Goal: Task Accomplishment & Management: Manage account settings

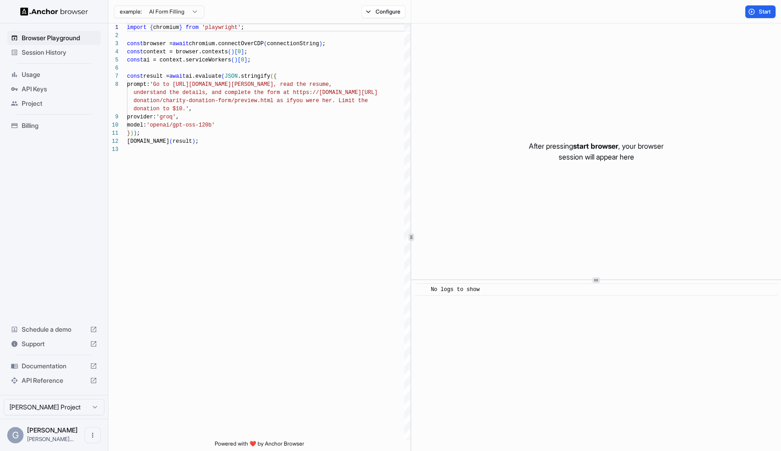
scroll to position [57, 0]
click at [23, 52] on span "Session History" at bounding box center [59, 52] width 75 height 9
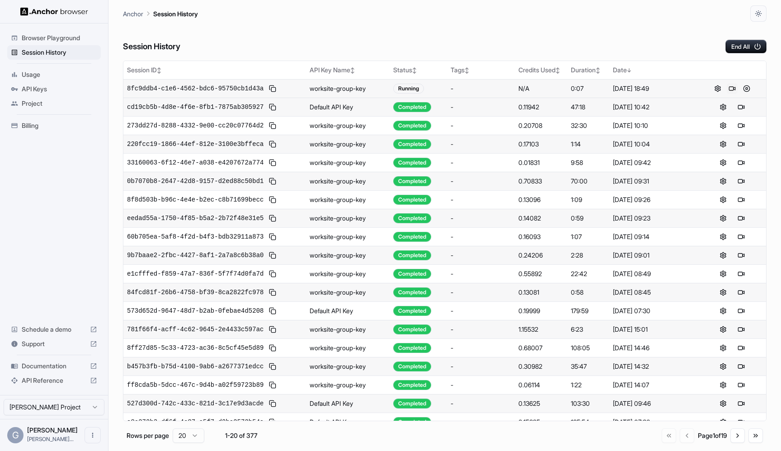
click at [729, 86] on button at bounding box center [732, 88] width 11 height 11
click at [747, 89] on button at bounding box center [746, 88] width 11 height 11
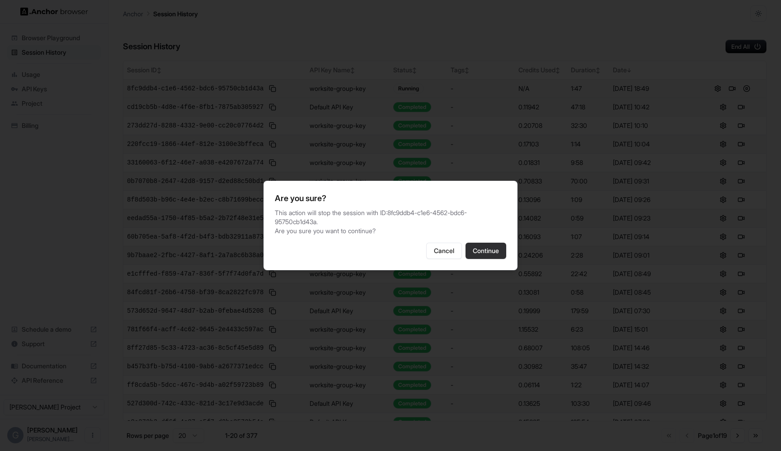
click at [499, 254] on button "Continue" at bounding box center [485, 251] width 41 height 16
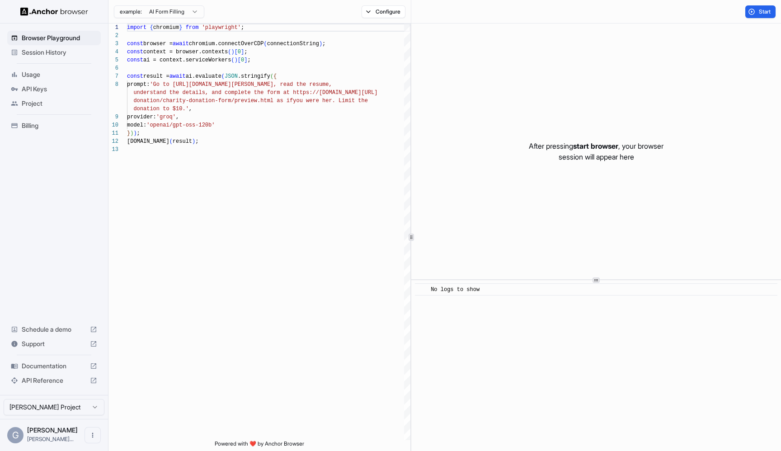
scroll to position [57, 0]
click at [57, 51] on span "Session History" at bounding box center [59, 52] width 75 height 9
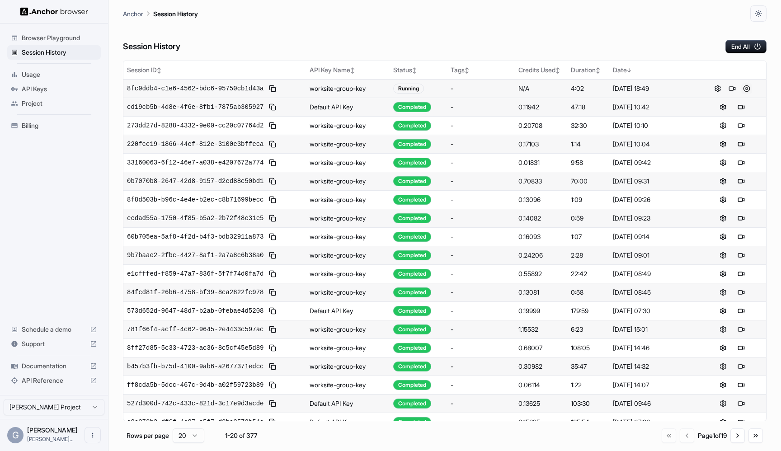
click at [746, 91] on button at bounding box center [746, 88] width 11 height 11
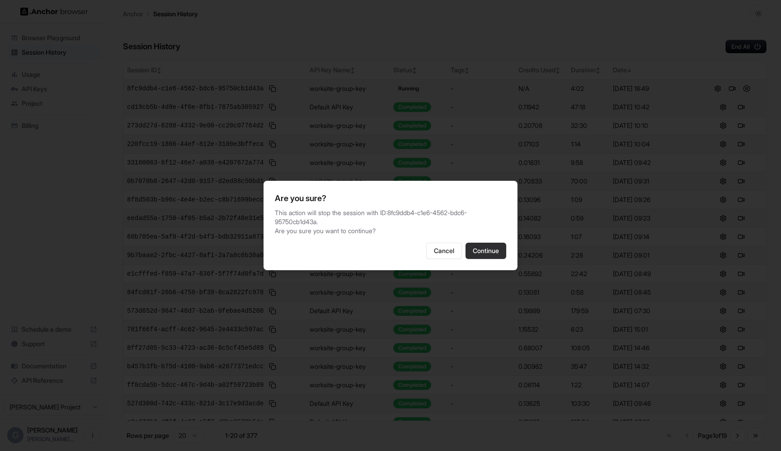
click at [487, 243] on button "Continue" at bounding box center [485, 251] width 41 height 16
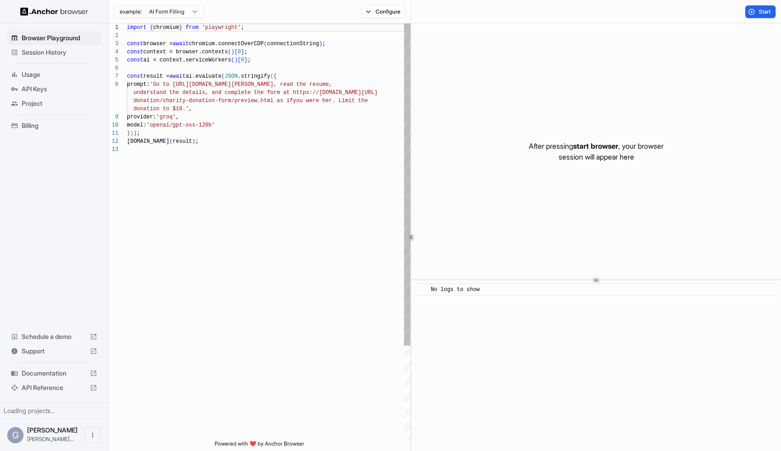
scroll to position [57, 0]
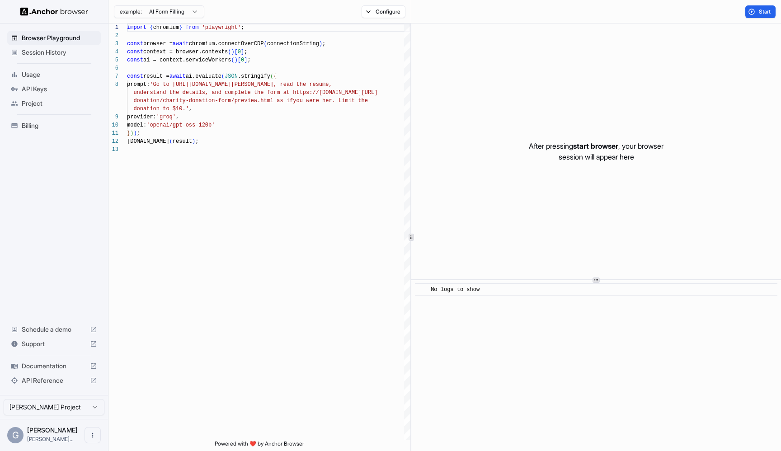
click at [38, 78] on span "Usage" at bounding box center [59, 74] width 75 height 9
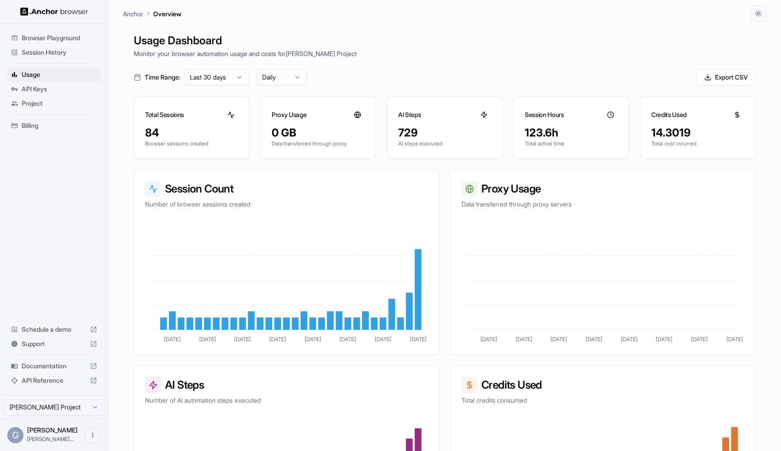
click at [230, 77] on html "Browser Playground Session History Usage API Keys Project Billing Schedule a de…" at bounding box center [390, 225] width 781 height 451
click at [356, 83] on html "Browser Playground Session History Usage API Keys Project Billing Schedule a de…" at bounding box center [390, 225] width 781 height 451
click at [287, 79] on html "Browser Playground Session History Usage API Keys Project Billing Schedule a de…" at bounding box center [390, 225] width 781 height 451
click at [331, 70] on html "Browser Playground Session History Usage API Keys Project Billing Schedule a de…" at bounding box center [390, 225] width 781 height 451
click at [57, 101] on span "Project" at bounding box center [59, 103] width 75 height 9
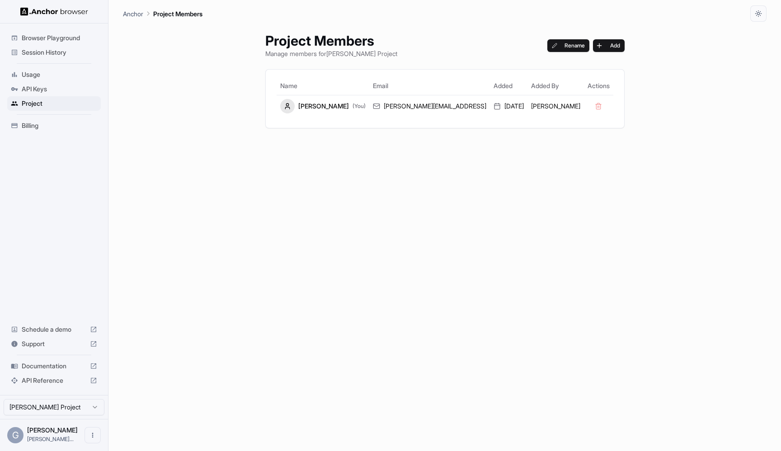
click at [37, 53] on span "Session History" at bounding box center [59, 52] width 75 height 9
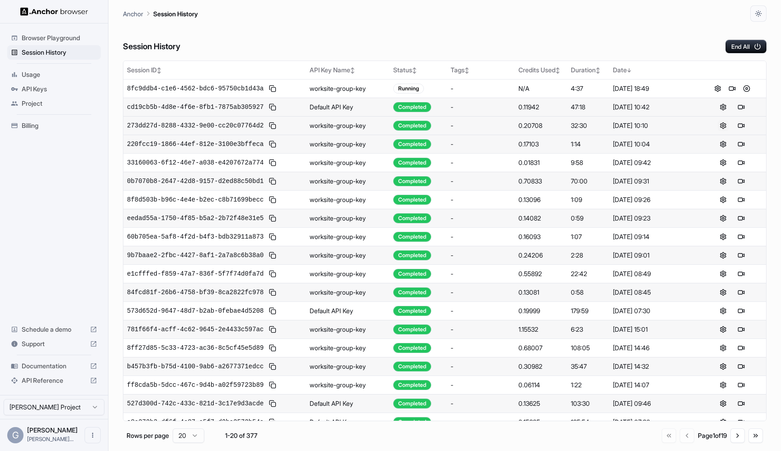
click at [721, 127] on button at bounding box center [723, 125] width 11 height 11
click at [746, 86] on button at bounding box center [746, 88] width 11 height 11
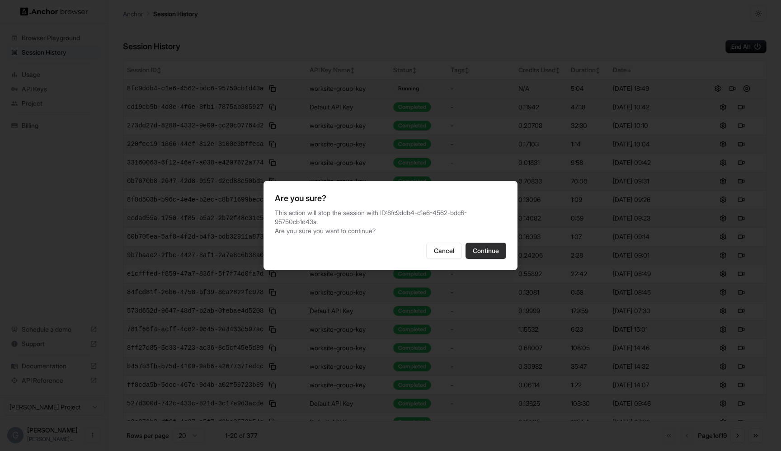
click at [486, 247] on button "Continue" at bounding box center [485, 251] width 41 height 16
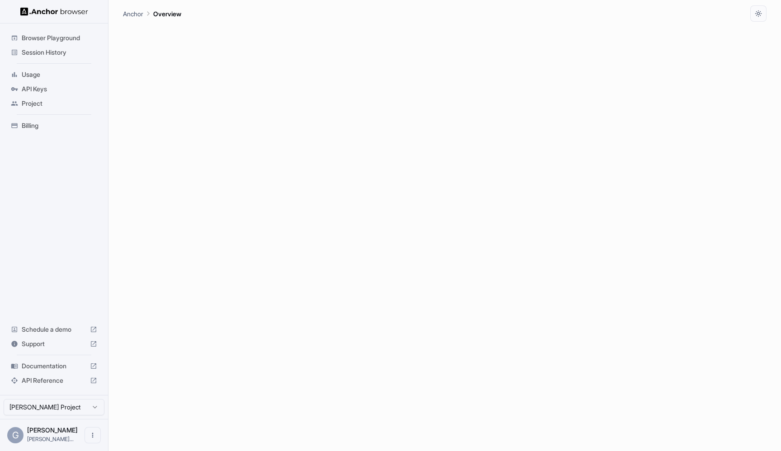
click at [26, 380] on span "API Reference" at bounding box center [54, 380] width 65 height 9
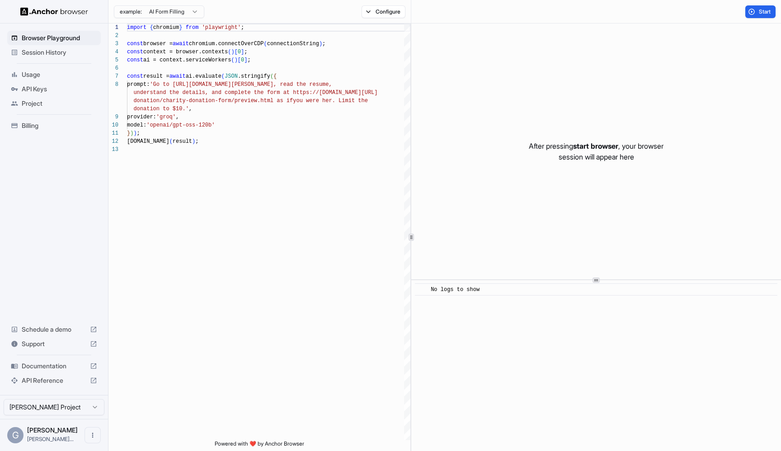
scroll to position [57, 0]
click at [47, 56] on span "Session History" at bounding box center [59, 52] width 75 height 9
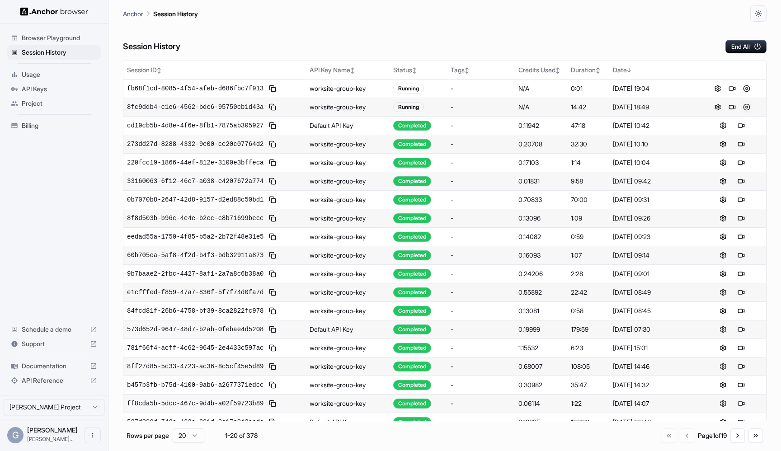
click at [746, 108] on button at bounding box center [746, 107] width 11 height 11
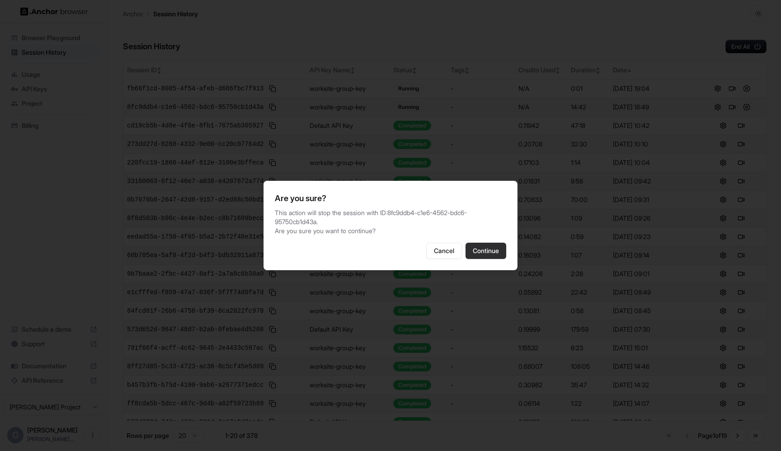
click at [497, 252] on button "Continue" at bounding box center [485, 251] width 41 height 16
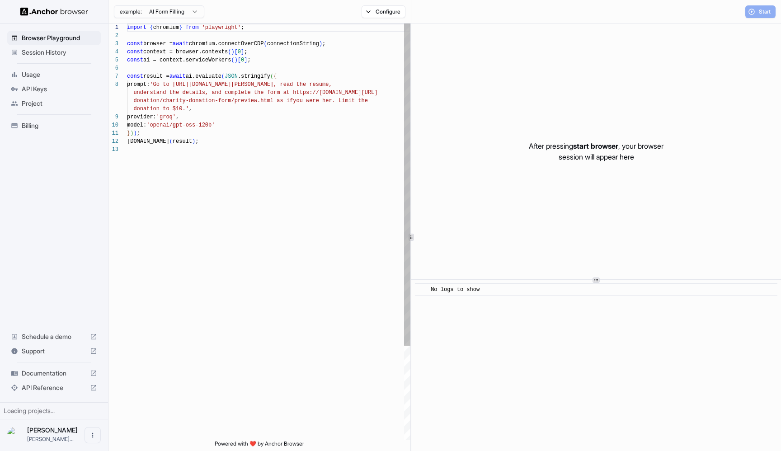
scroll to position [57, 0]
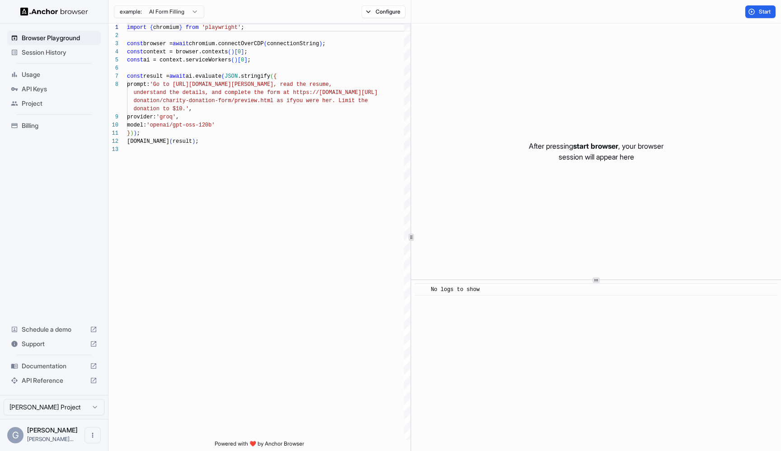
click at [61, 46] on div "Session History" at bounding box center [54, 52] width 94 height 14
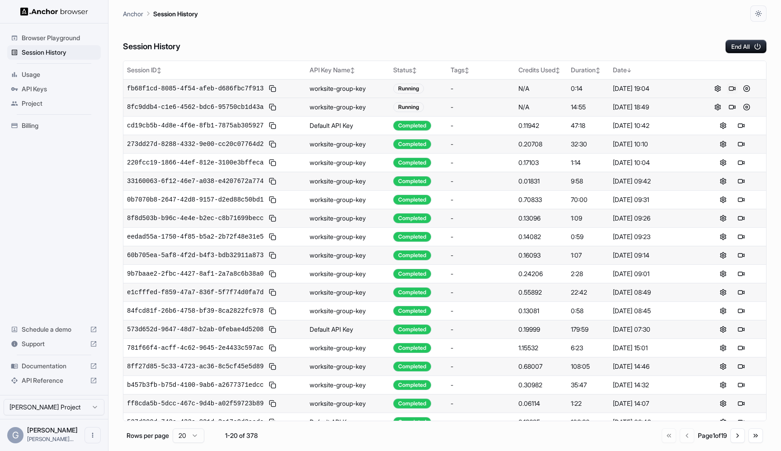
click at [733, 89] on button at bounding box center [732, 88] width 11 height 11
